Goal: Transaction & Acquisition: Book appointment/travel/reservation

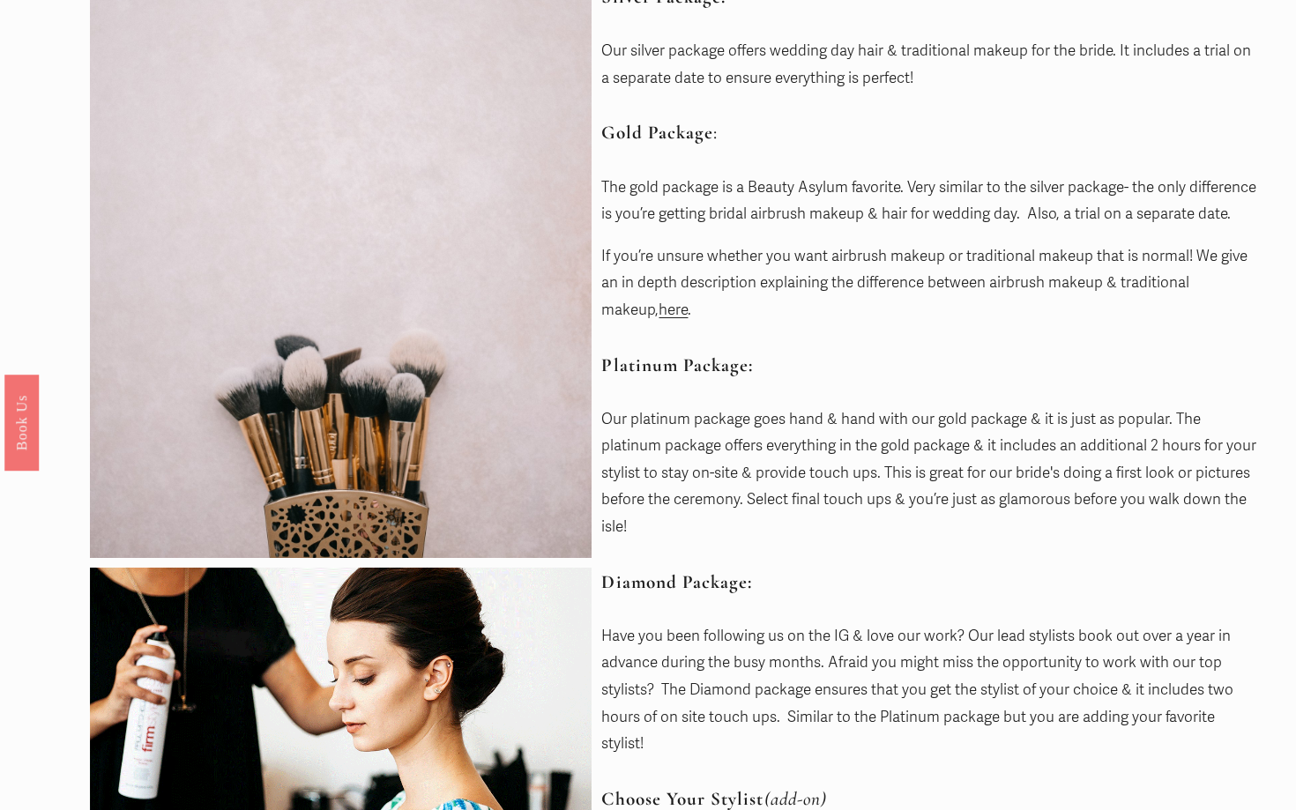
scroll to position [290, 0]
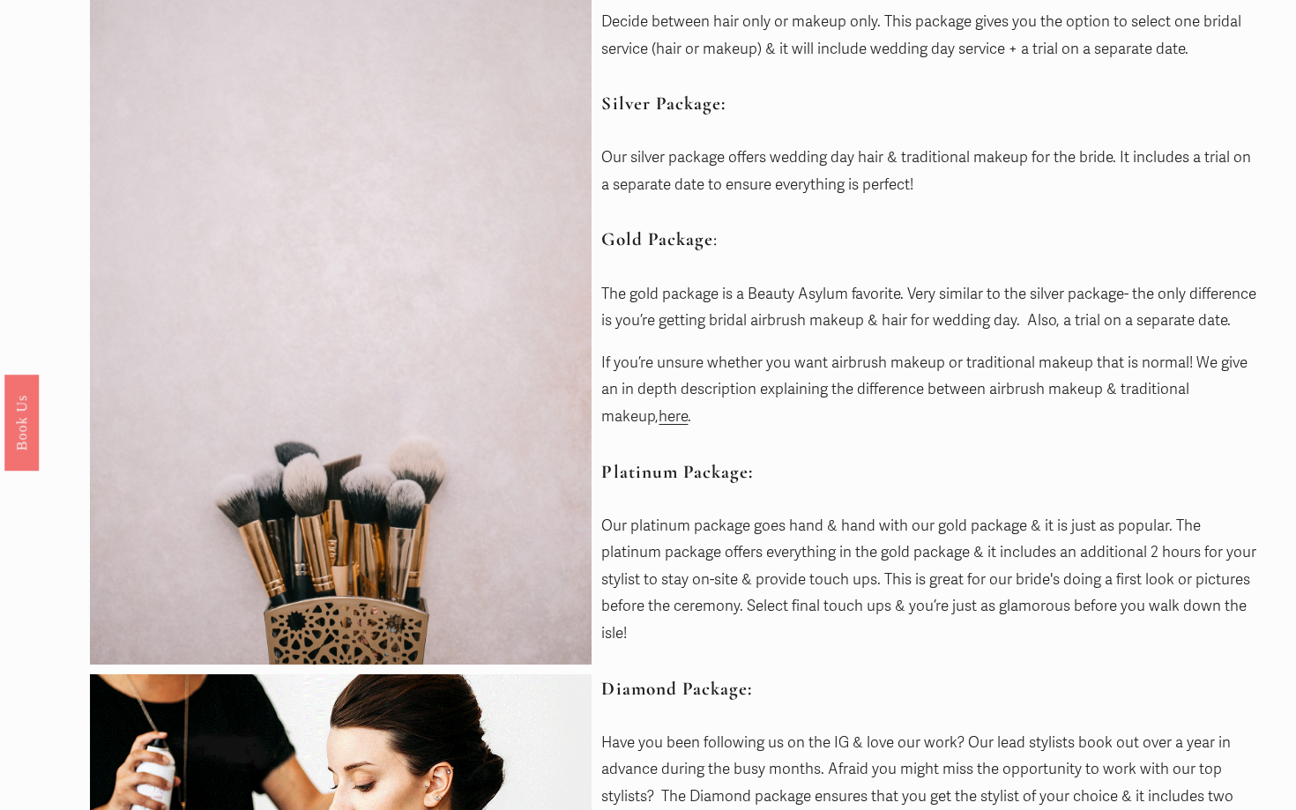
click at [658, 426] on link "here" at bounding box center [672, 416] width 29 height 19
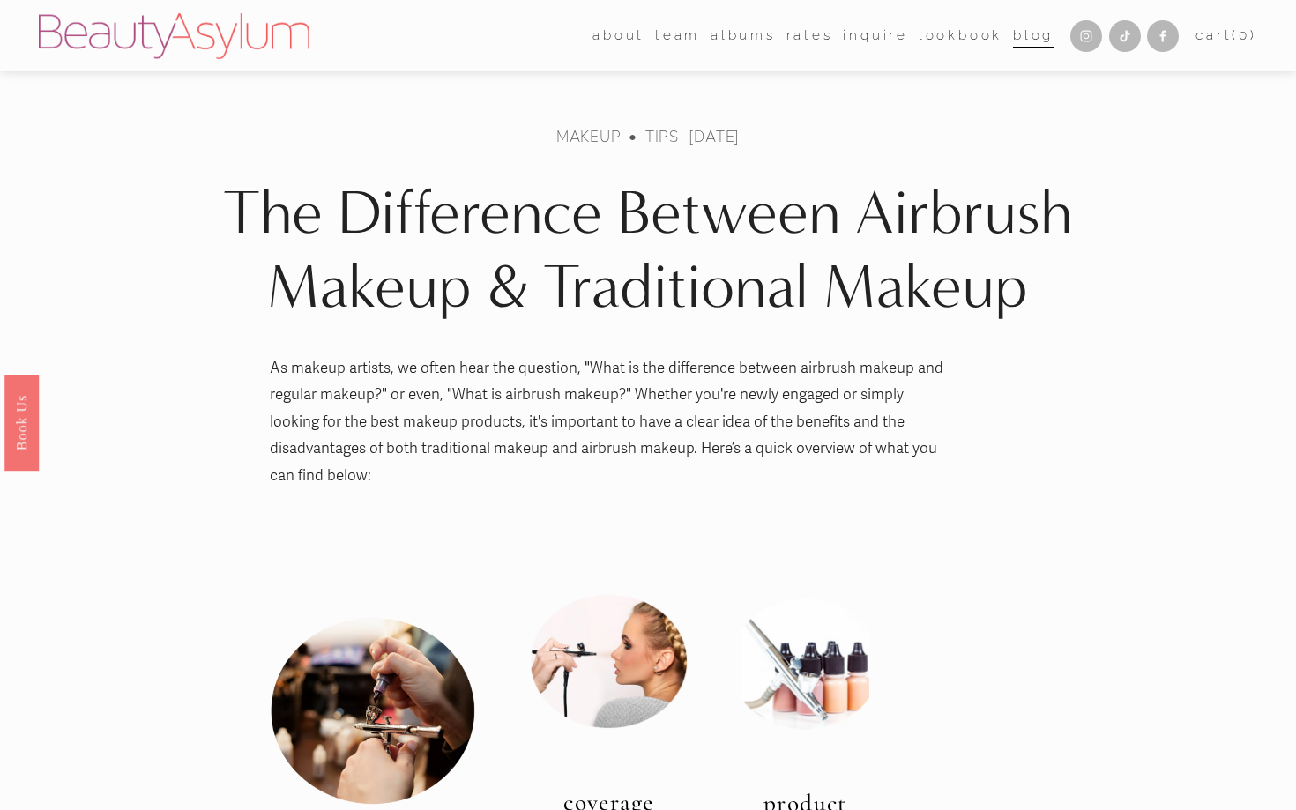
click at [812, 33] on link "Rates" at bounding box center [809, 35] width 47 height 26
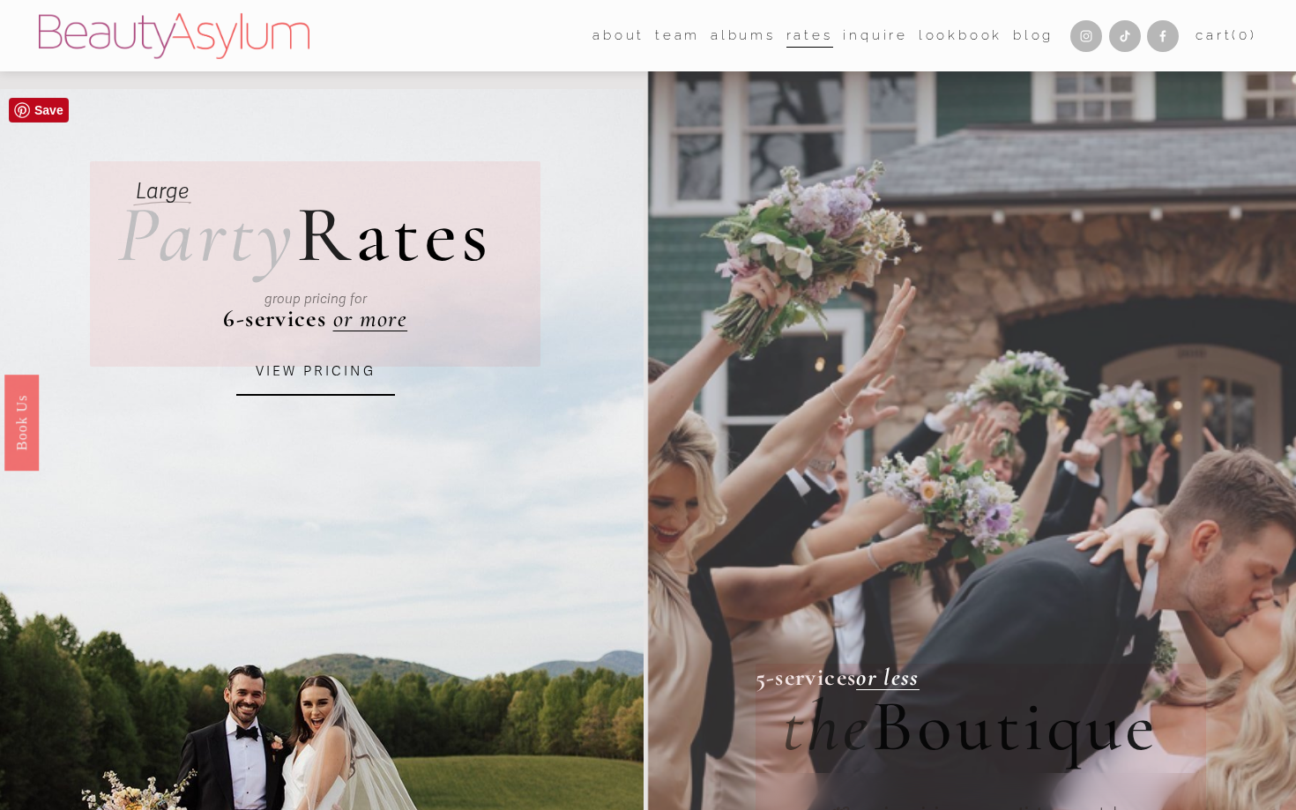
click at [301, 376] on link "VIEW PRICING" at bounding box center [315, 372] width 159 height 48
click at [859, 42] on link "Inquire" at bounding box center [875, 35] width 65 height 26
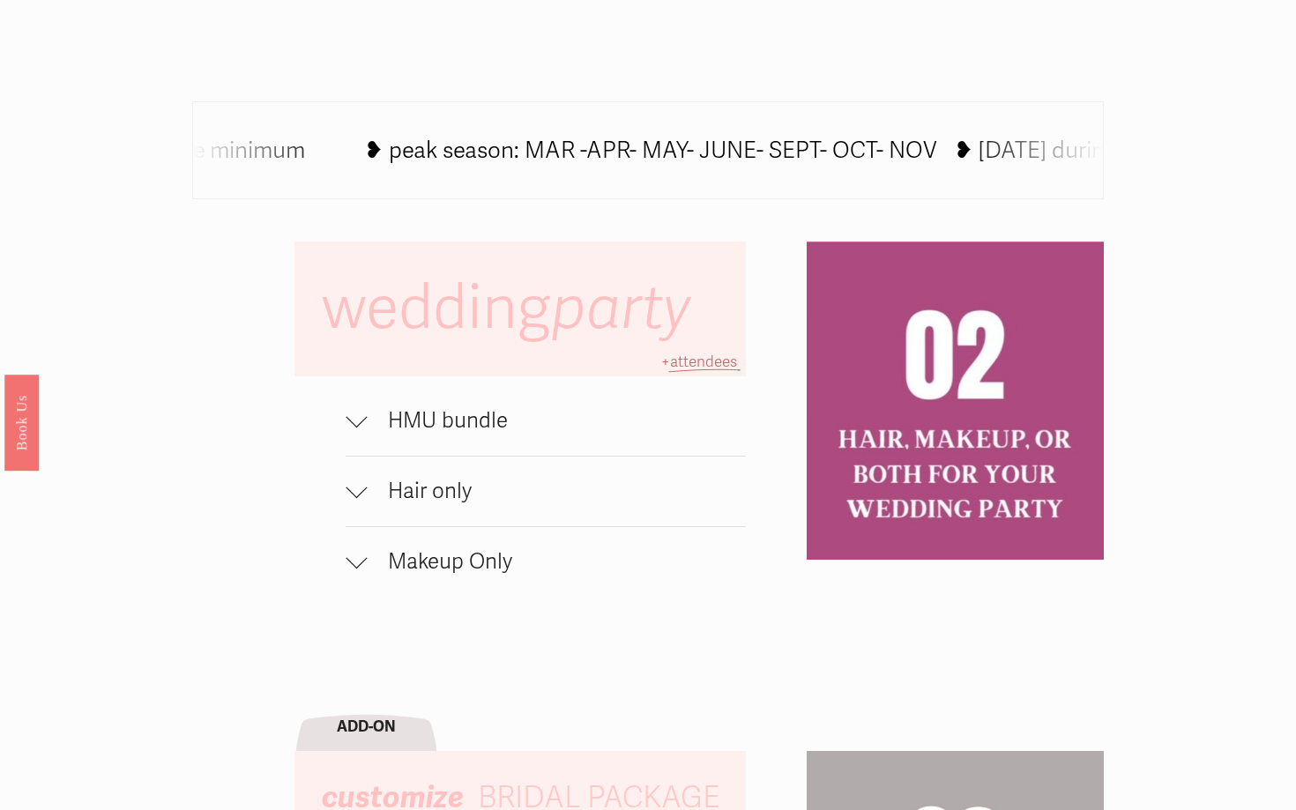
scroll to position [1003, 0]
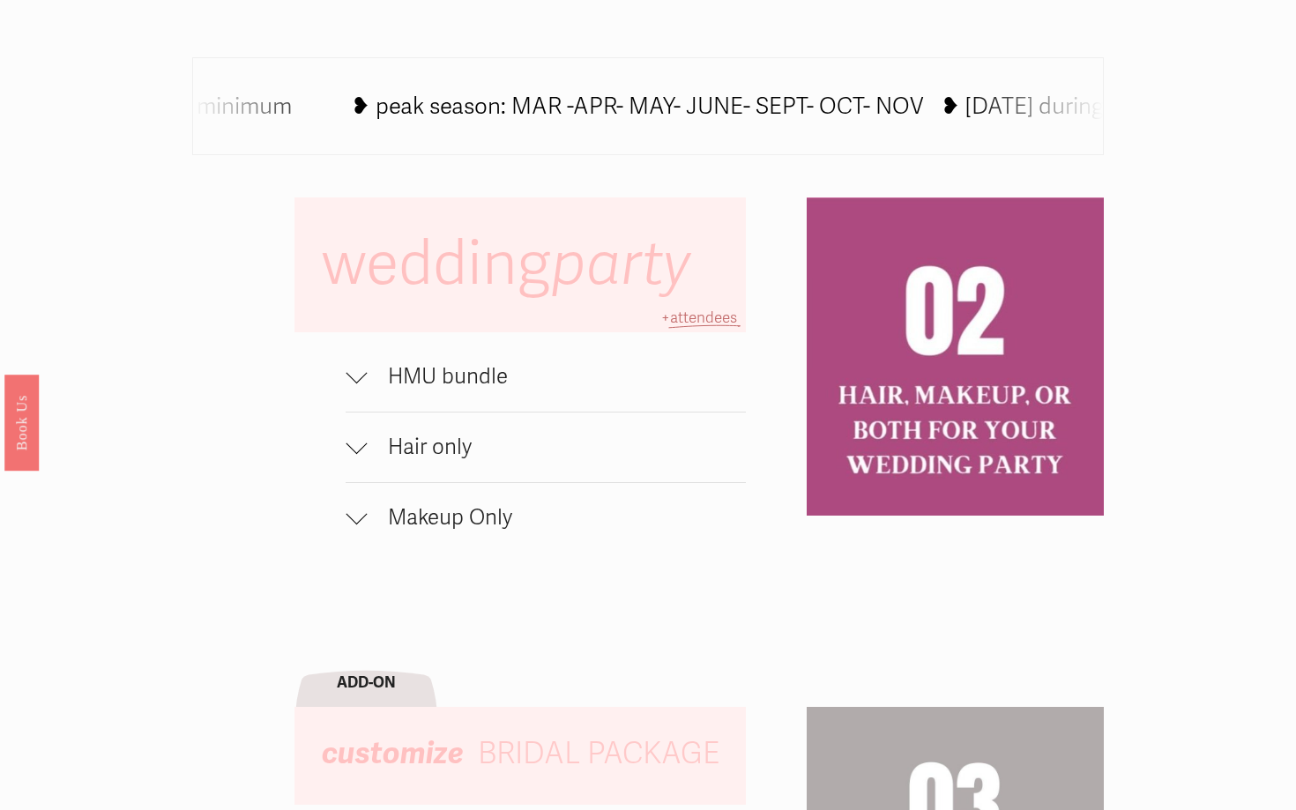
click at [395, 376] on span "HMU bundle" at bounding box center [556, 377] width 378 height 26
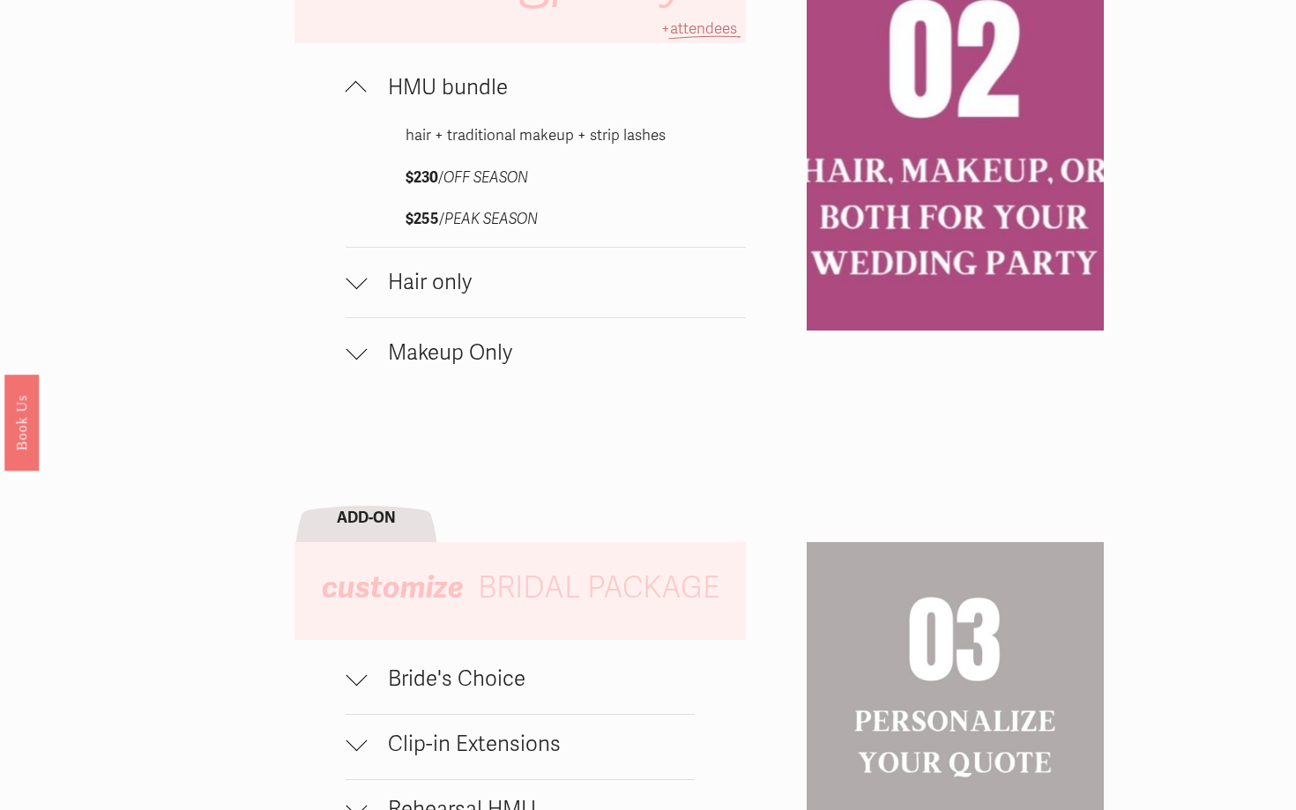
scroll to position [1281, 0]
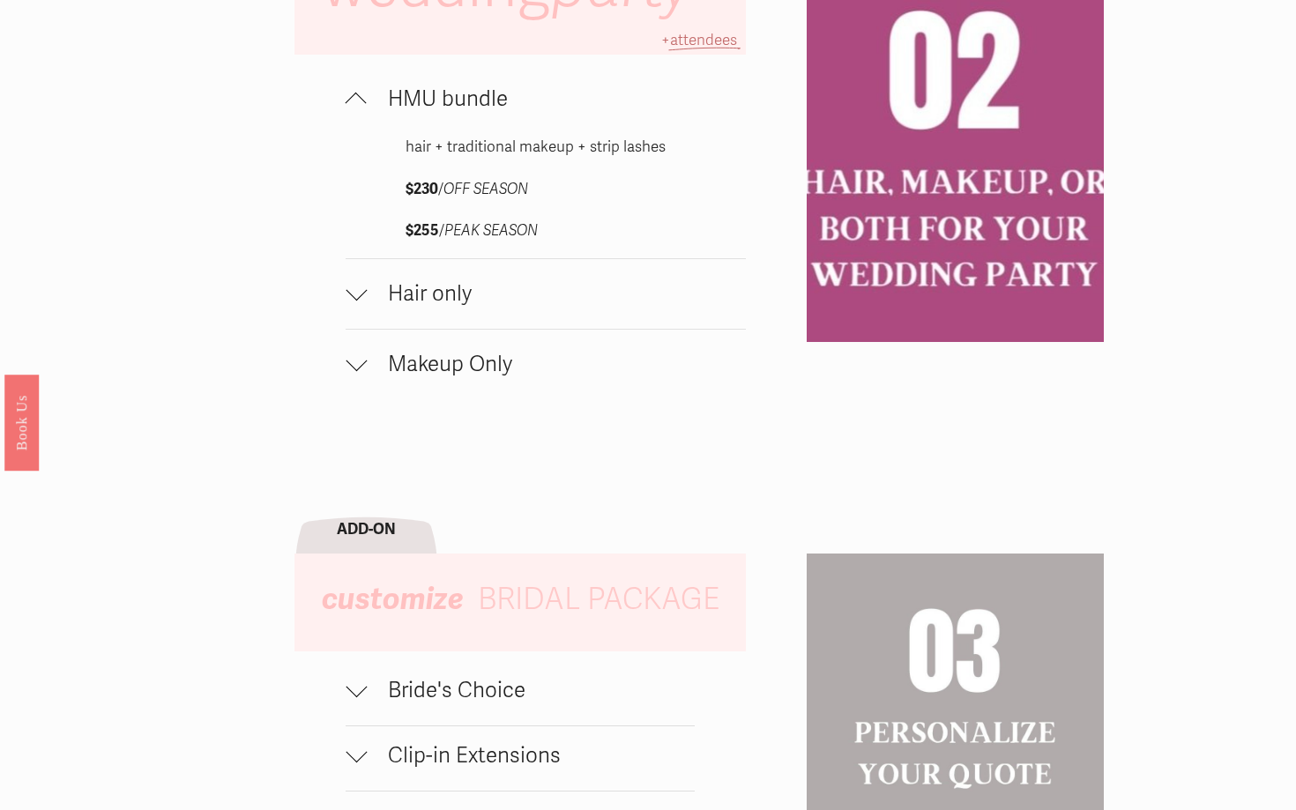
click at [416, 305] on span "Hair only" at bounding box center [556, 294] width 378 height 26
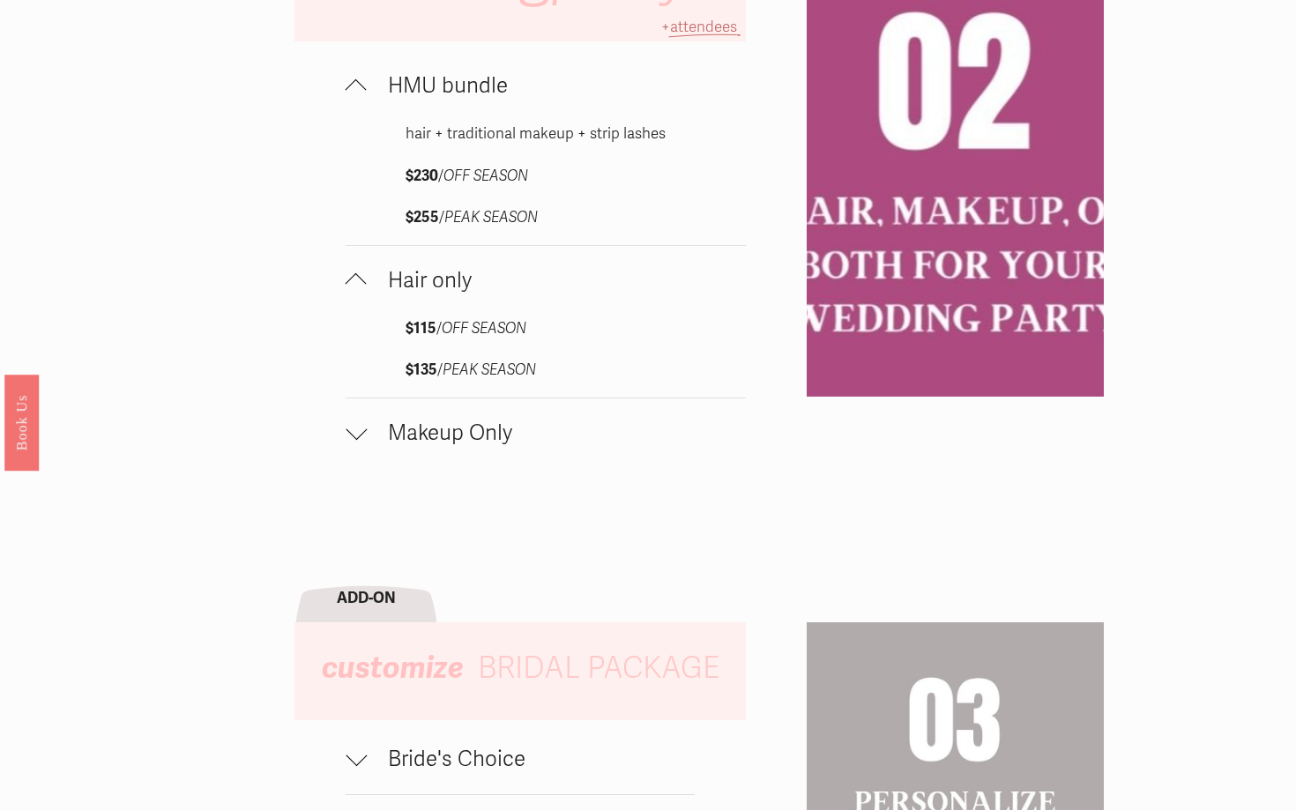
click at [386, 437] on span "Makeup Only" at bounding box center [556, 433] width 378 height 26
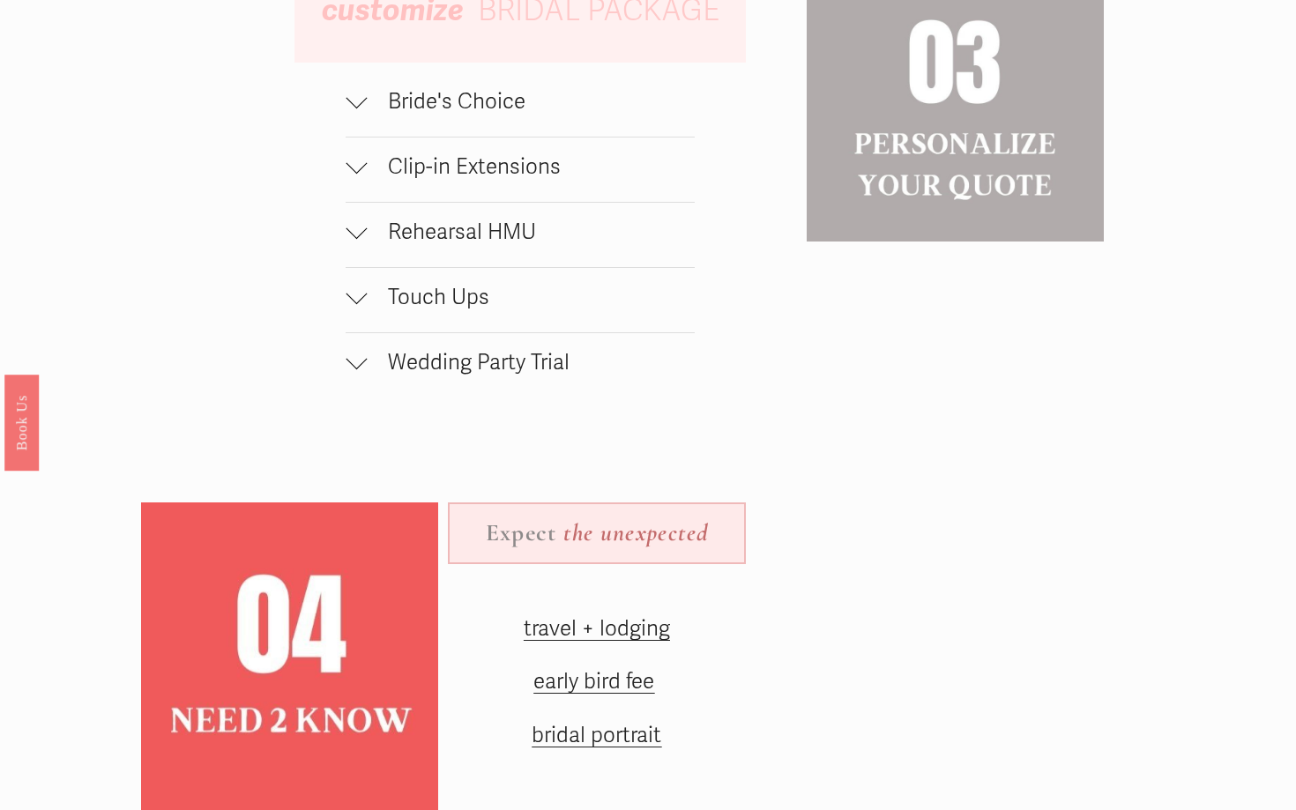
scroll to position [2102, 0]
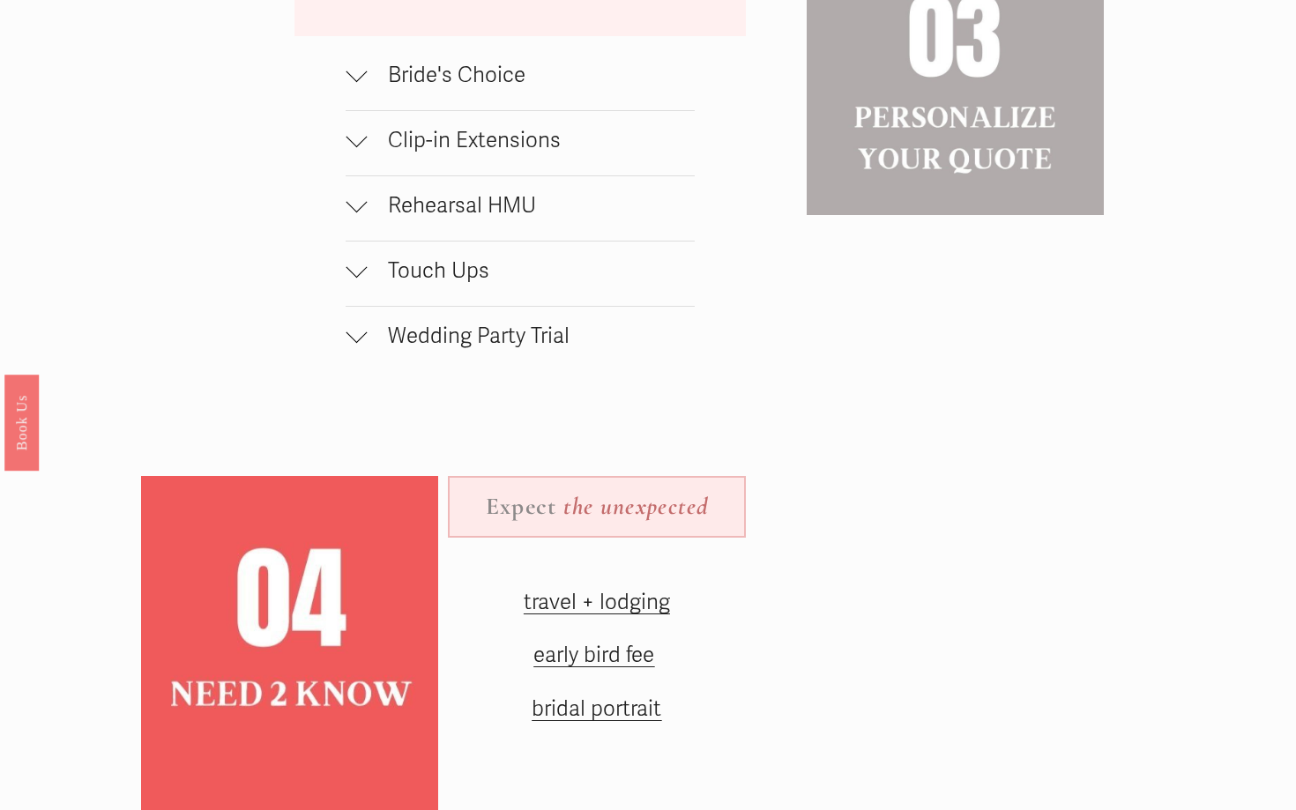
click at [466, 340] on span "Wedding Party Trial" at bounding box center [530, 336] width 327 height 26
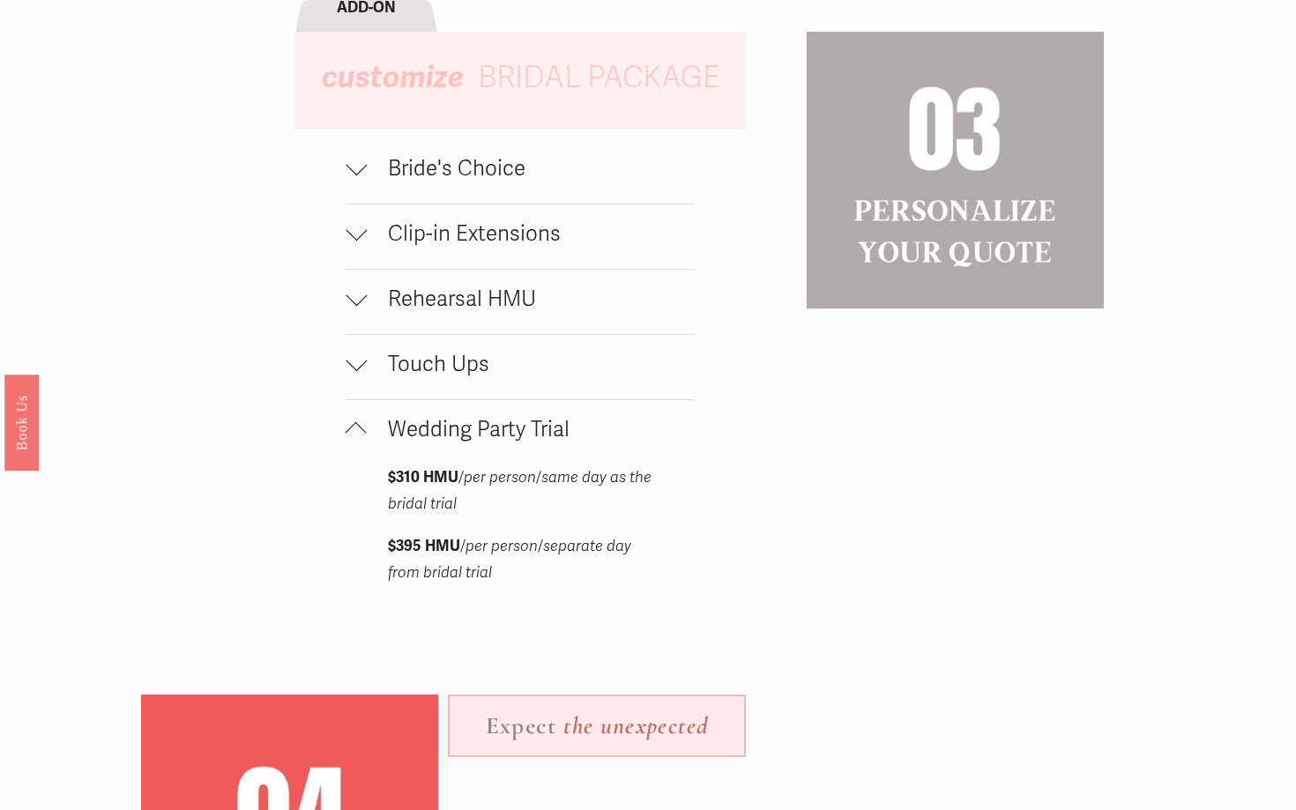
scroll to position [1999, 0]
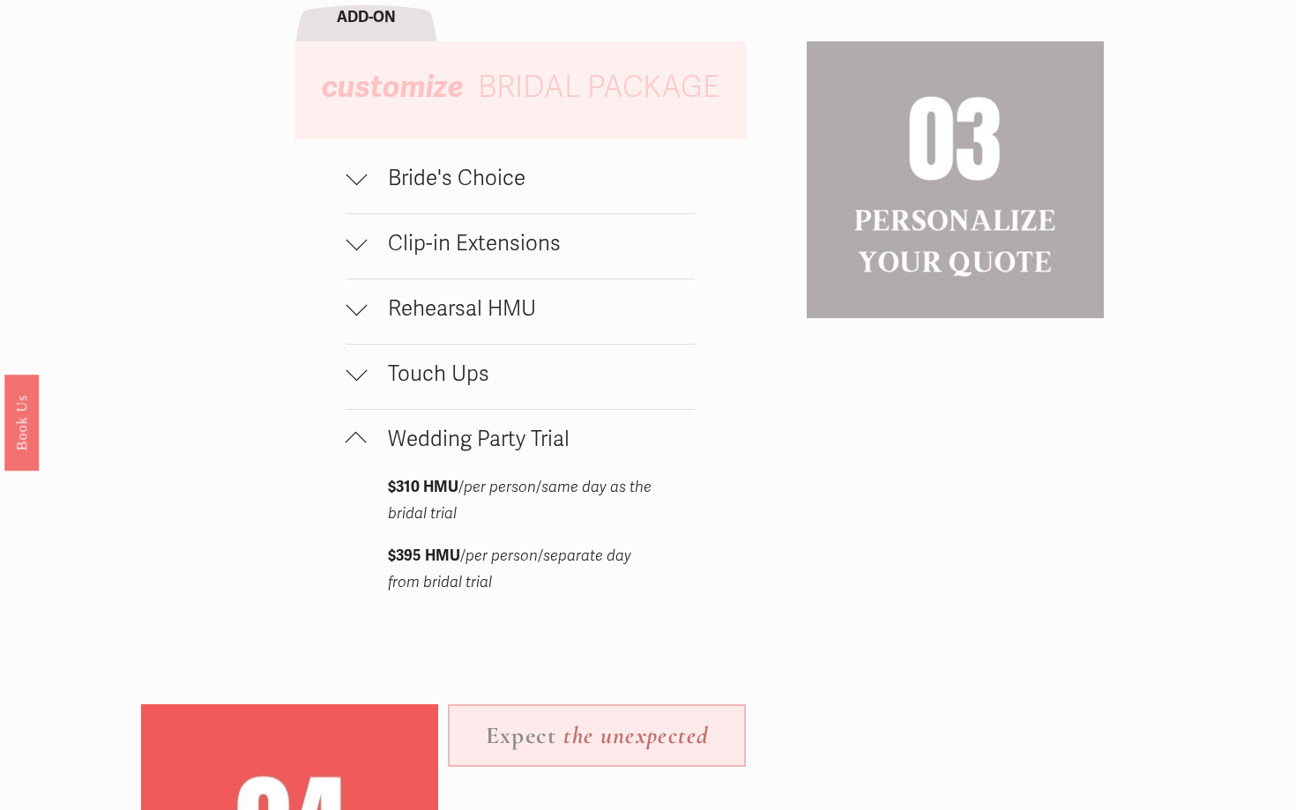
click at [465, 382] on span "Touch Ups" at bounding box center [530, 374] width 327 height 26
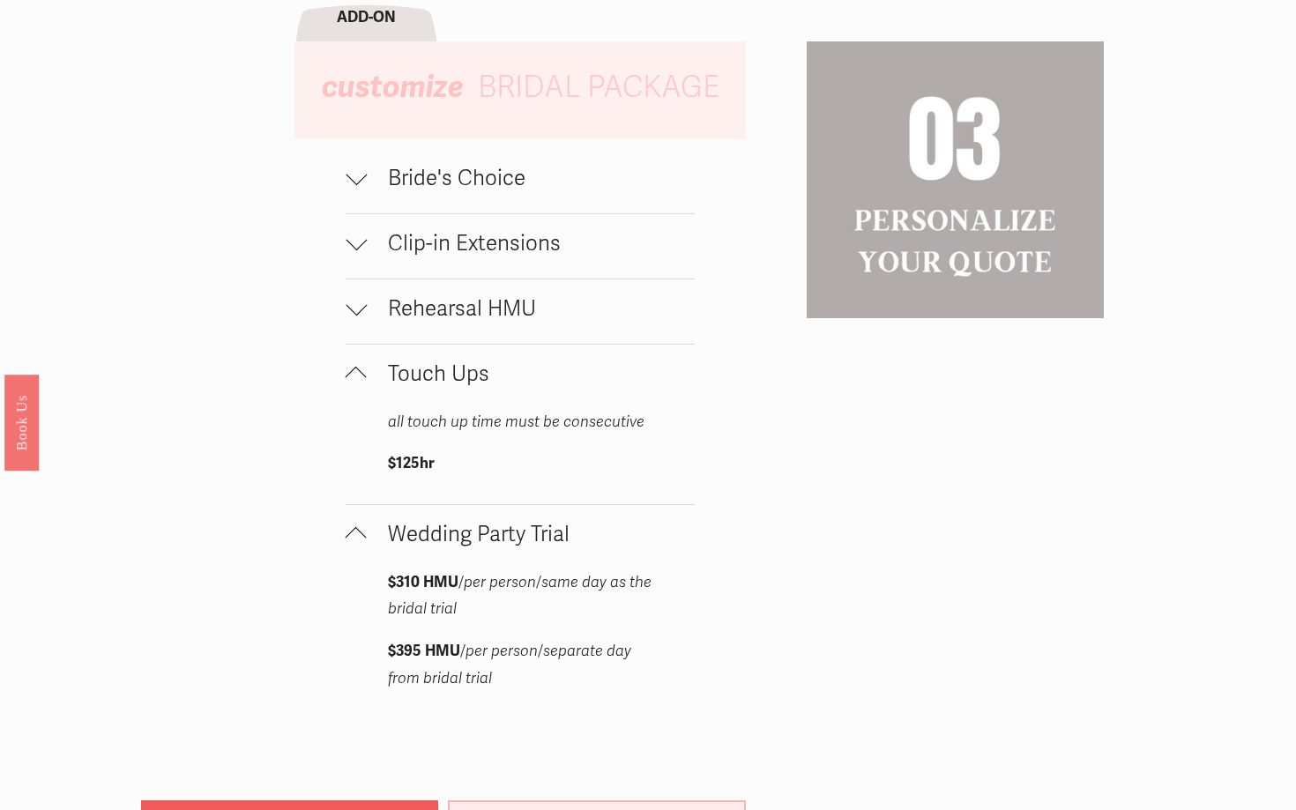
click at [457, 309] on span "Rehearsal HMU" at bounding box center [530, 309] width 327 height 26
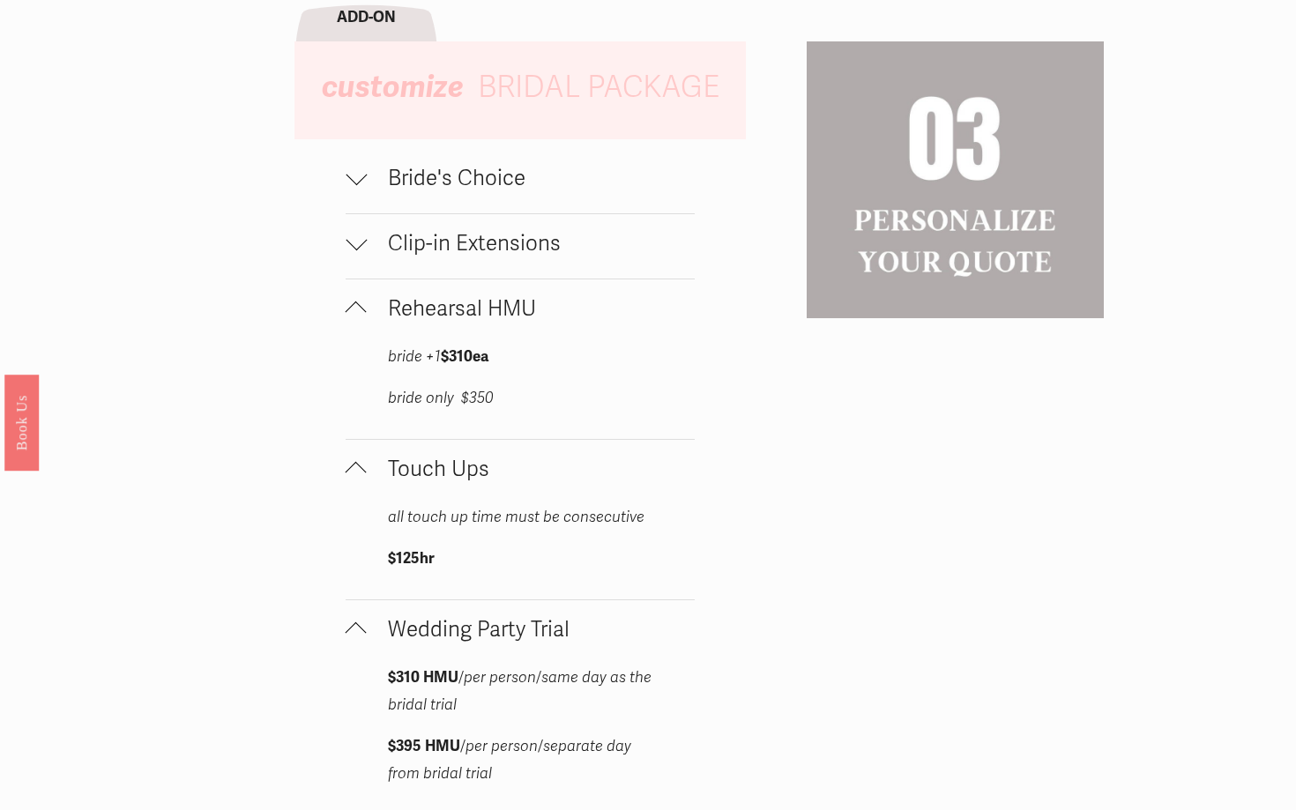
click at [453, 248] on span "Clip-in Extensions" at bounding box center [530, 244] width 327 height 26
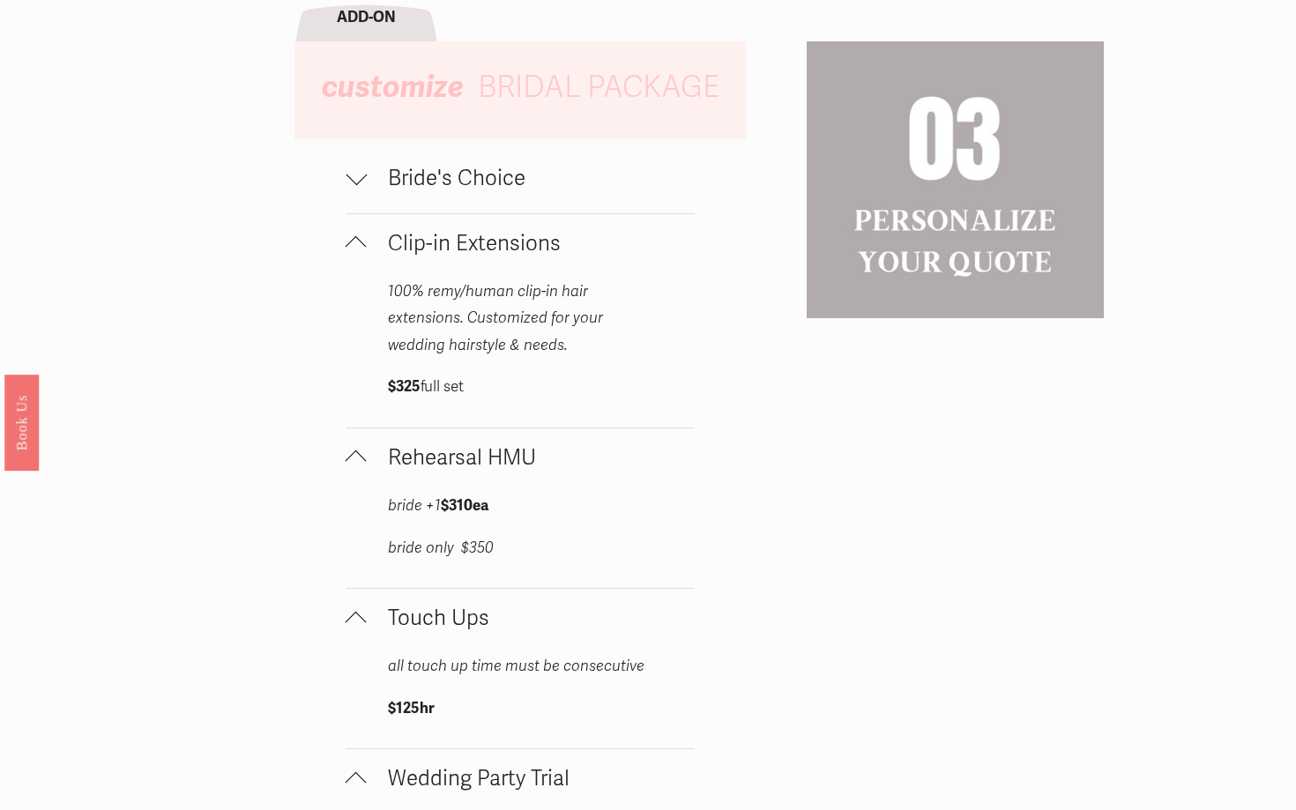
click at [457, 184] on span "Bride's Choice" at bounding box center [530, 179] width 327 height 26
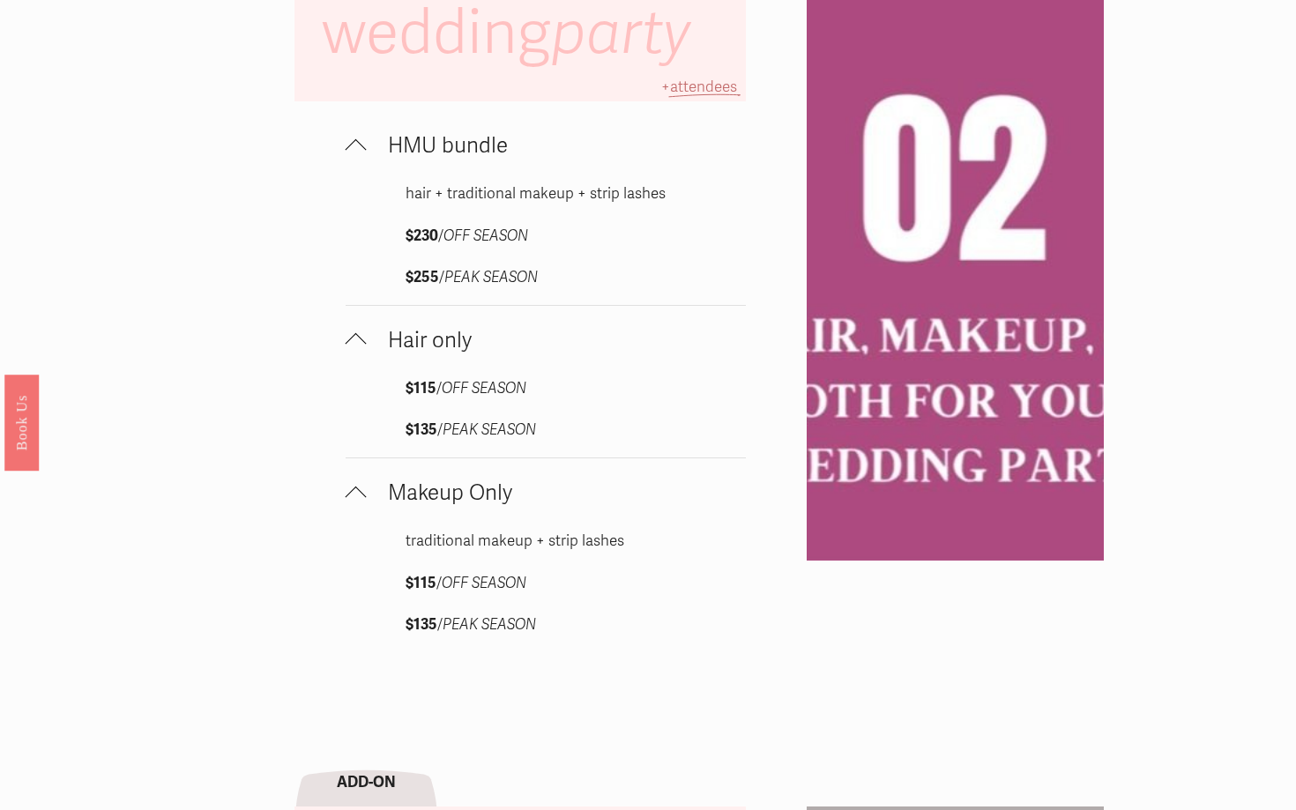
scroll to position [1235, 0]
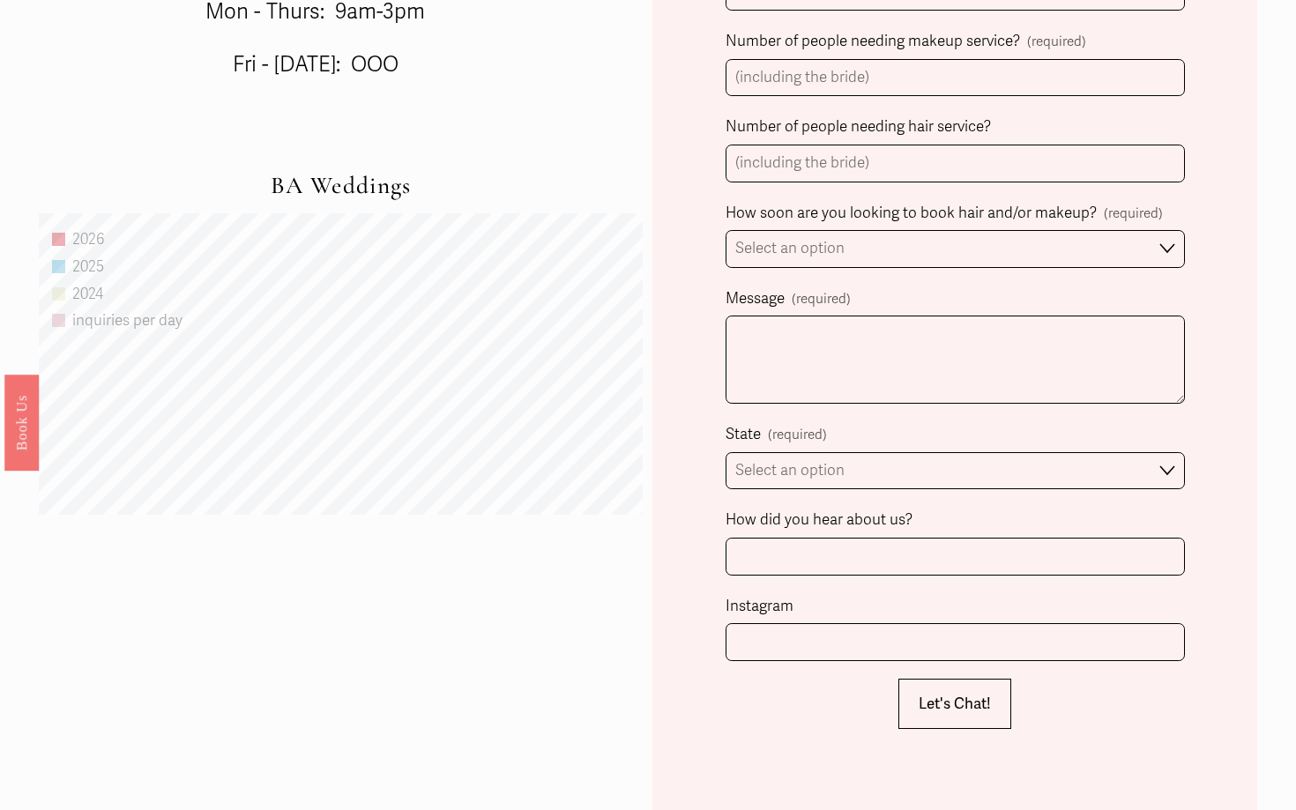
scroll to position [1112, 0]
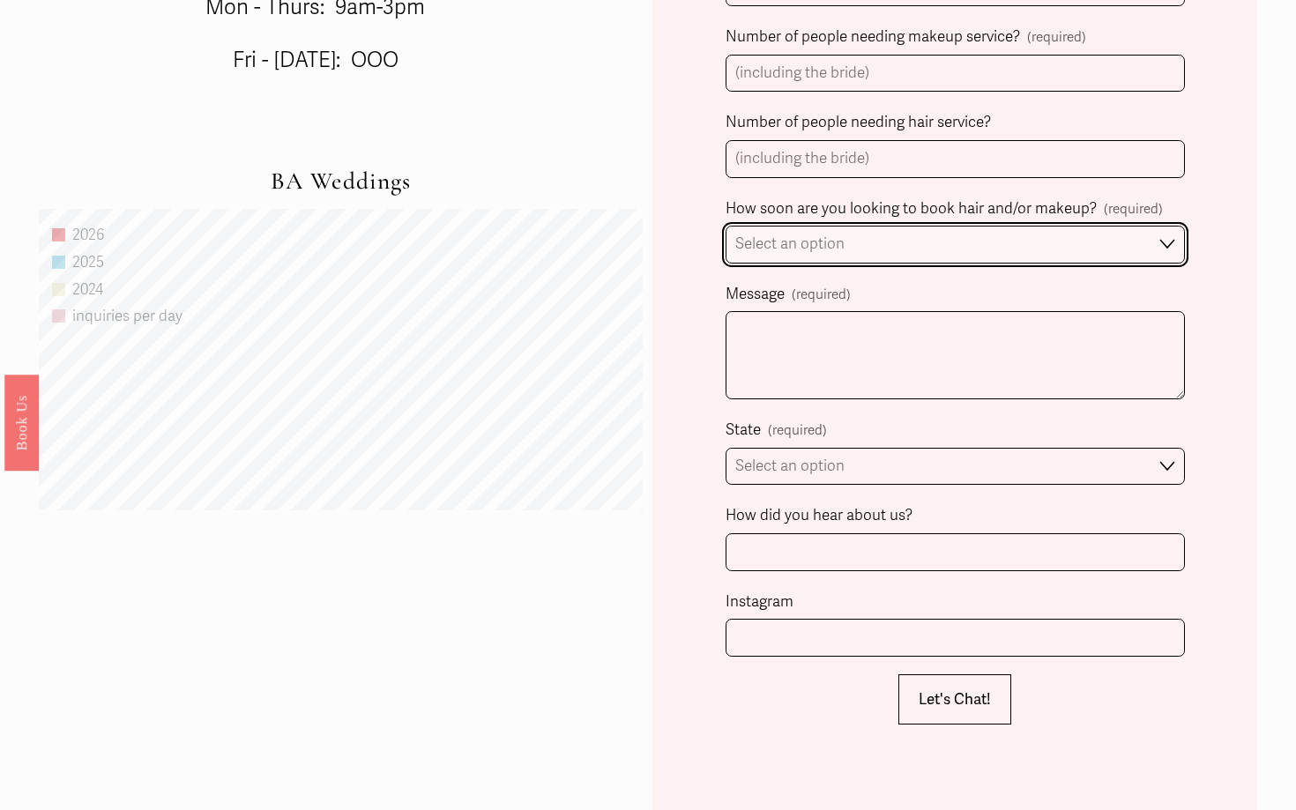
click at [839, 250] on select "Select an option Immediately 1-2 weeks I'm looking for information & not ready …" at bounding box center [954, 245] width 459 height 38
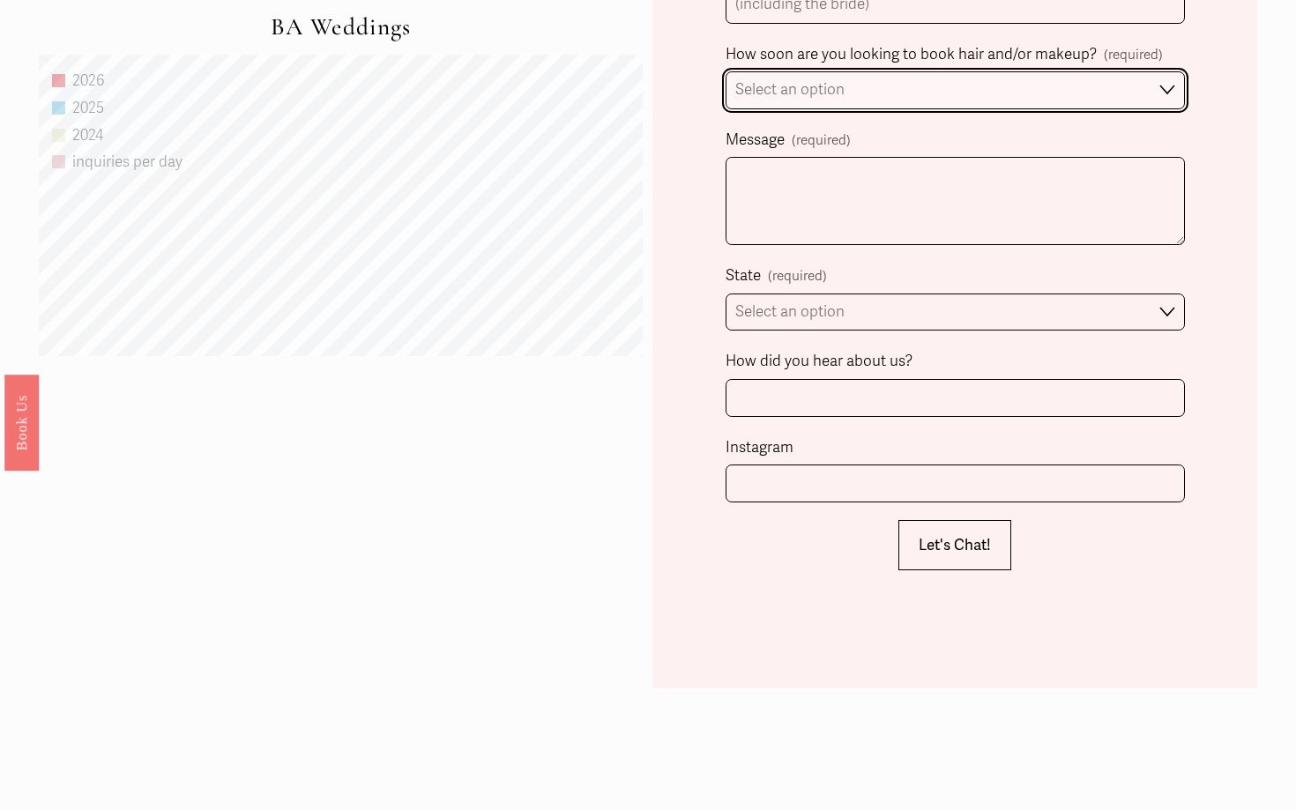
scroll to position [1262, 0]
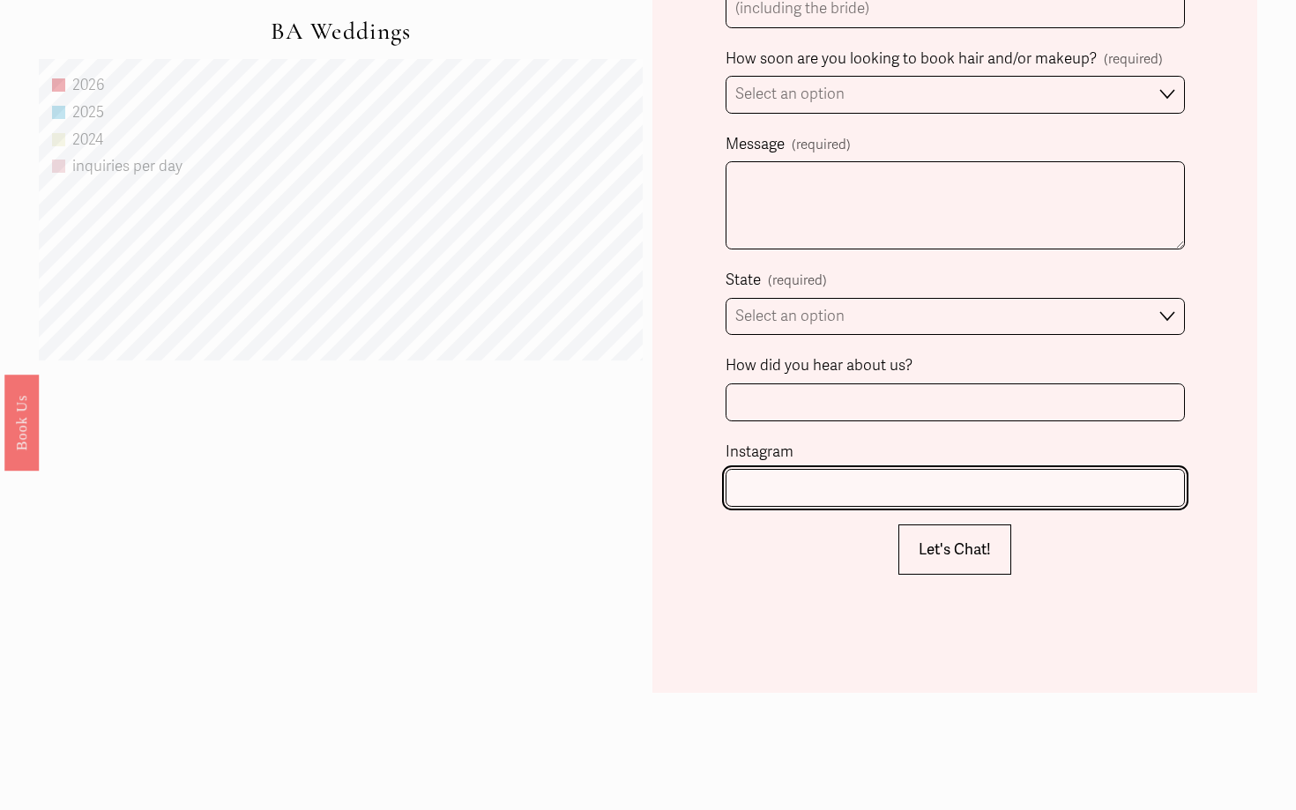
click at [761, 477] on input "Instagram" at bounding box center [954, 488] width 459 height 38
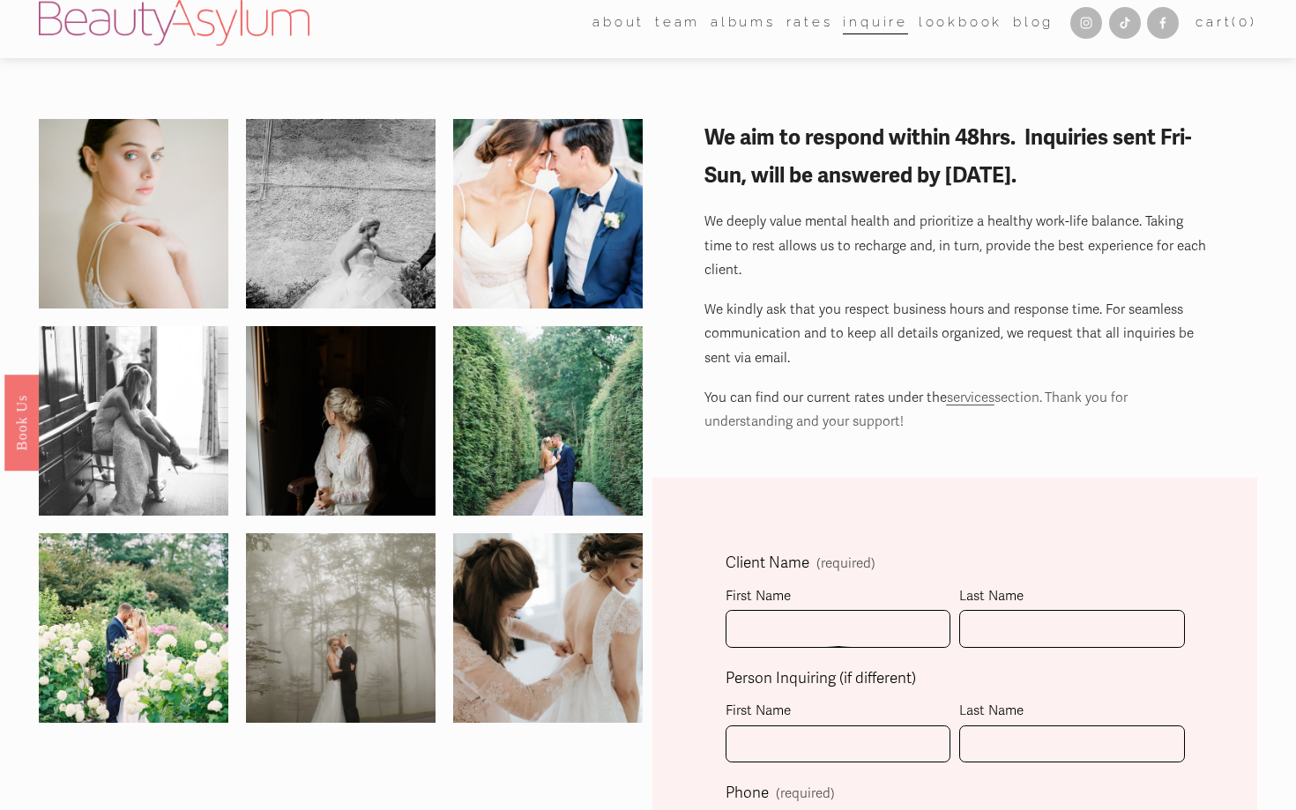
scroll to position [0, 0]
